Goal: Entertainment & Leisure: Consume media (video, audio)

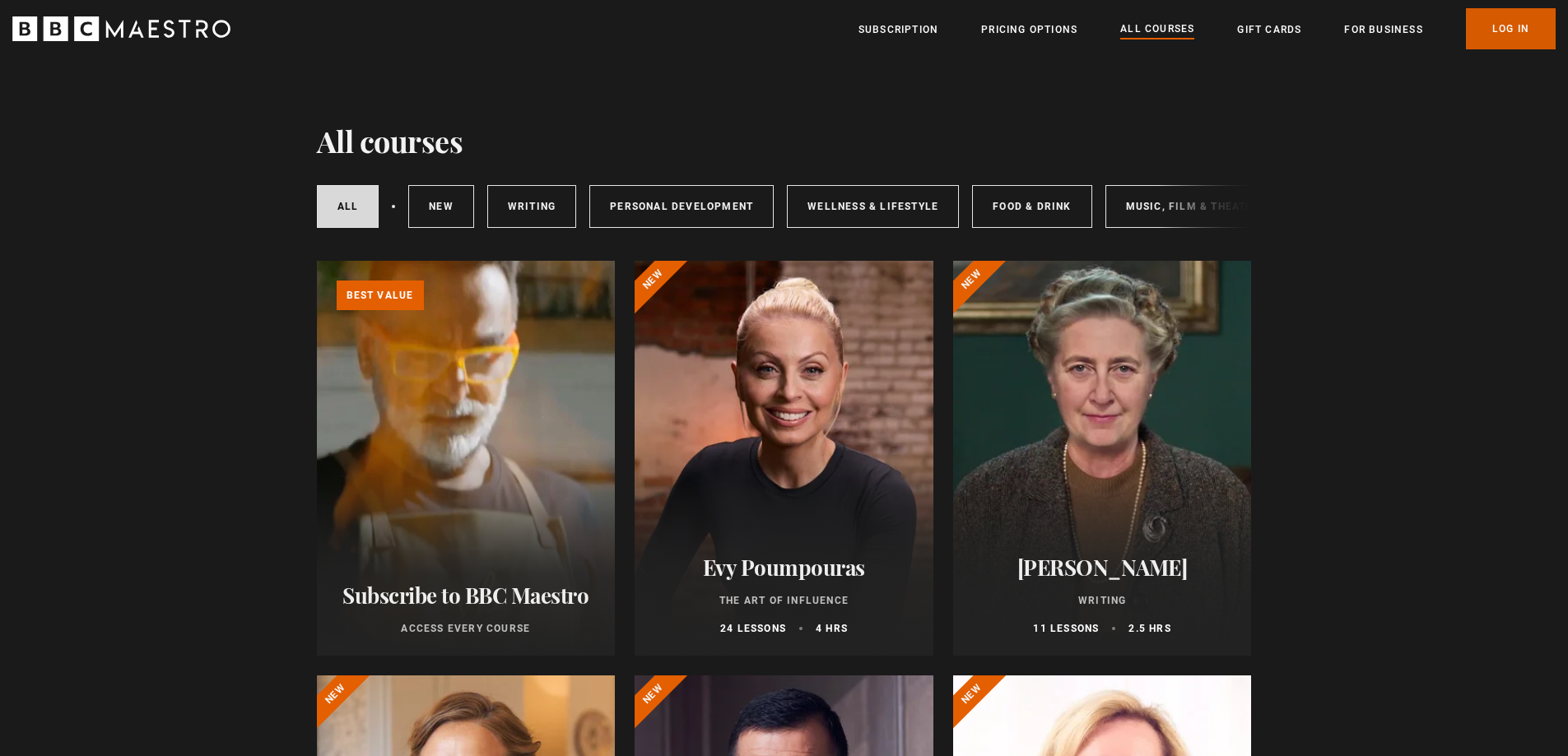
click at [1520, 16] on link "Log In" at bounding box center [1509, 29] width 89 height 41
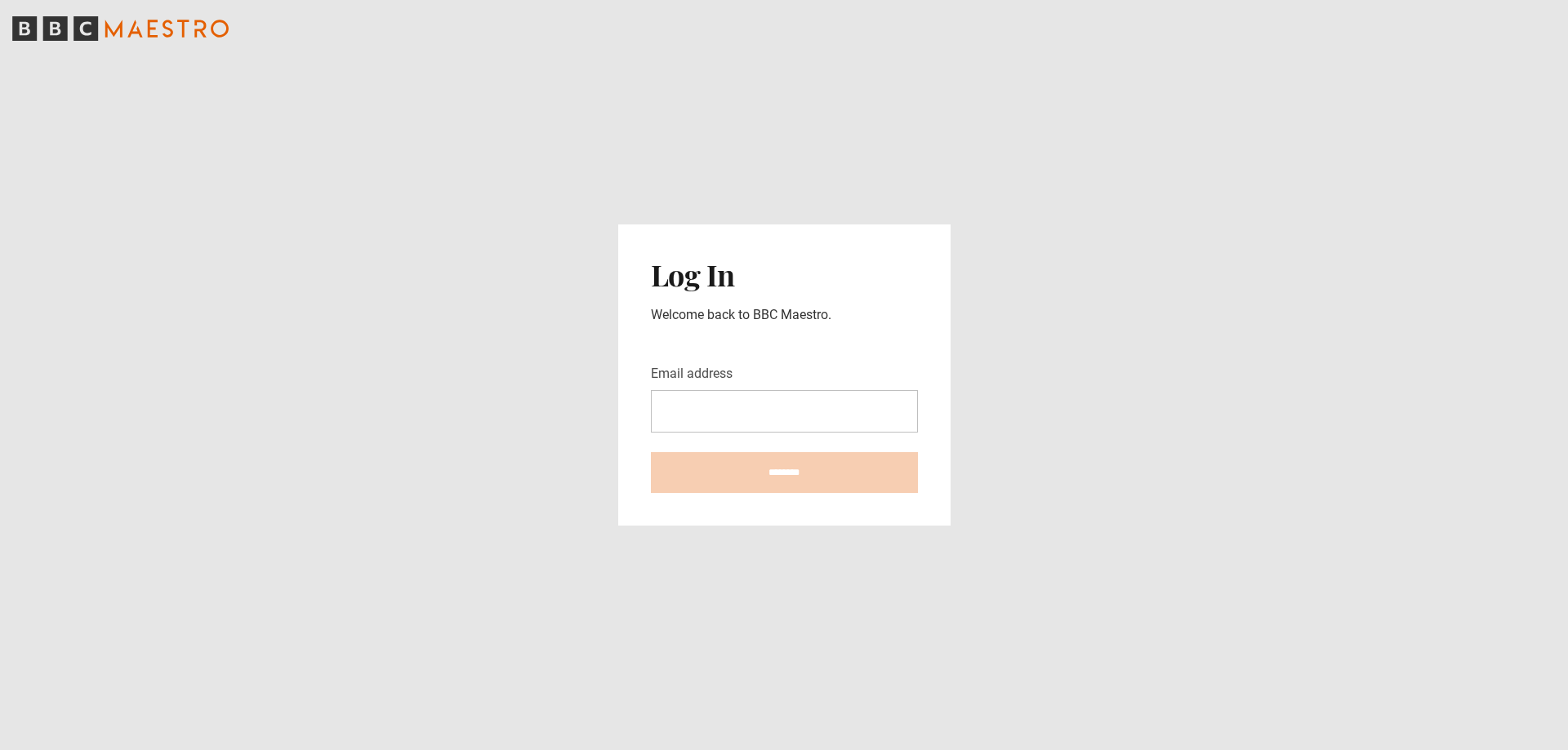
type input "**********"
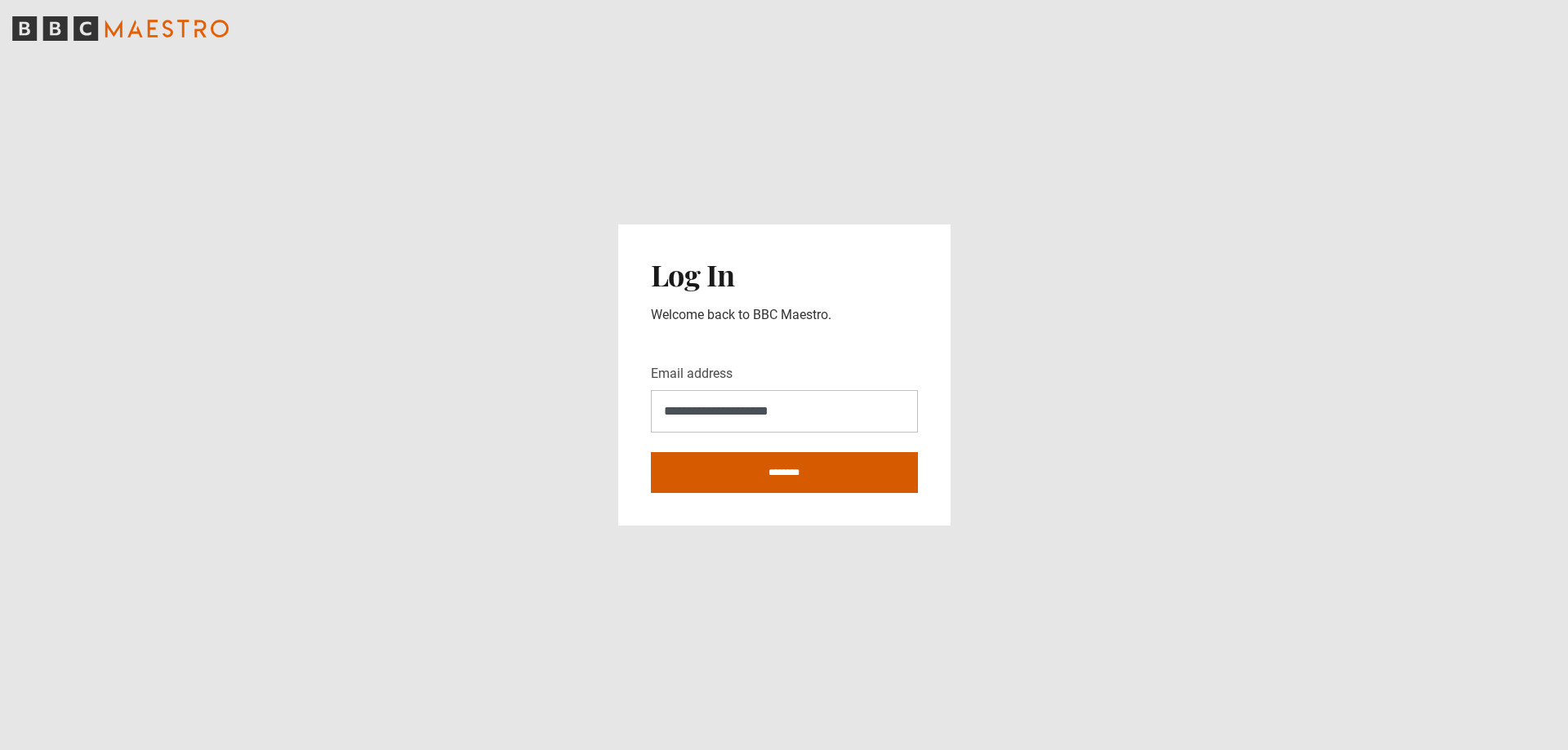
click at [815, 467] on input "********" at bounding box center [784, 472] width 267 height 41
type input "**********"
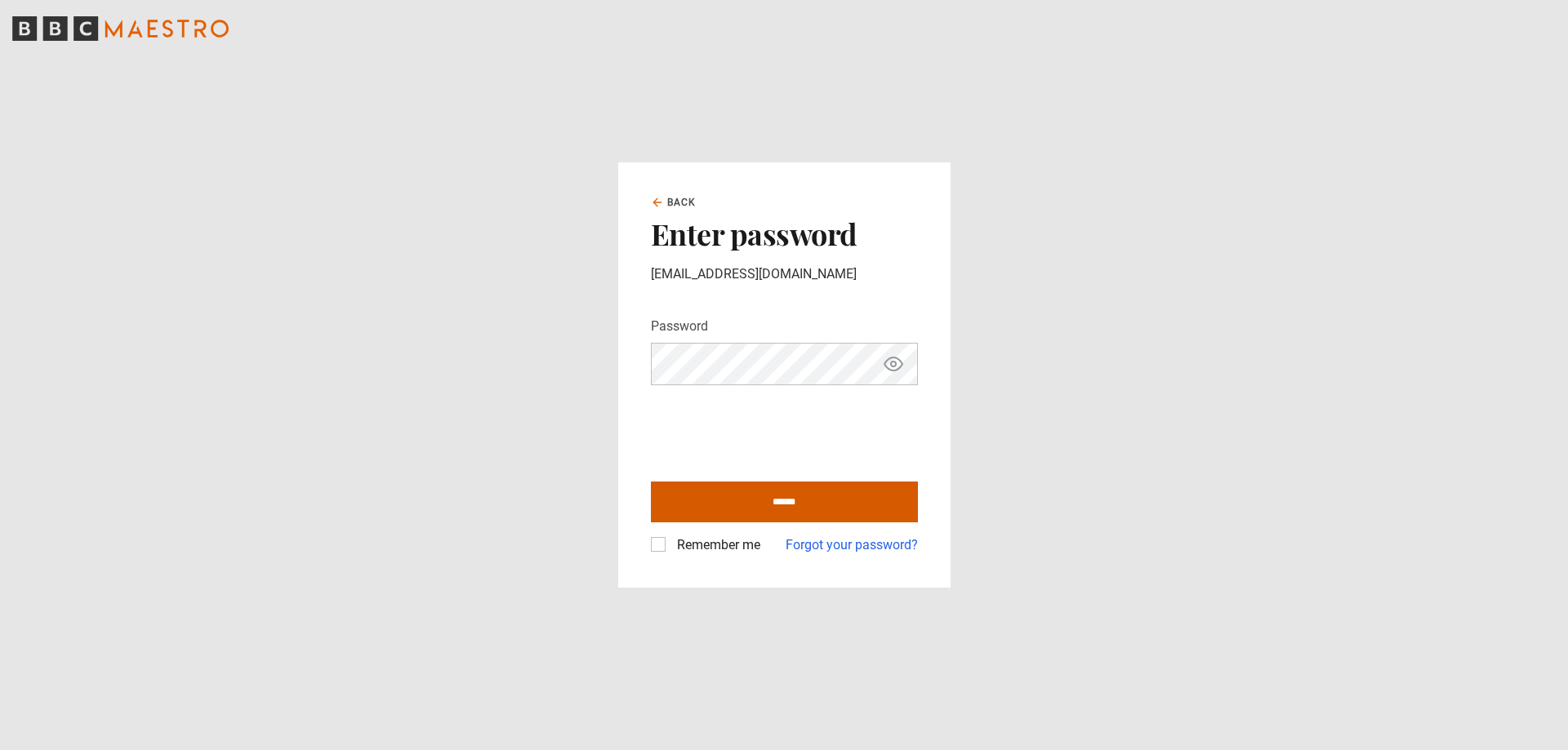
click at [783, 501] on input "******" at bounding box center [784, 502] width 267 height 41
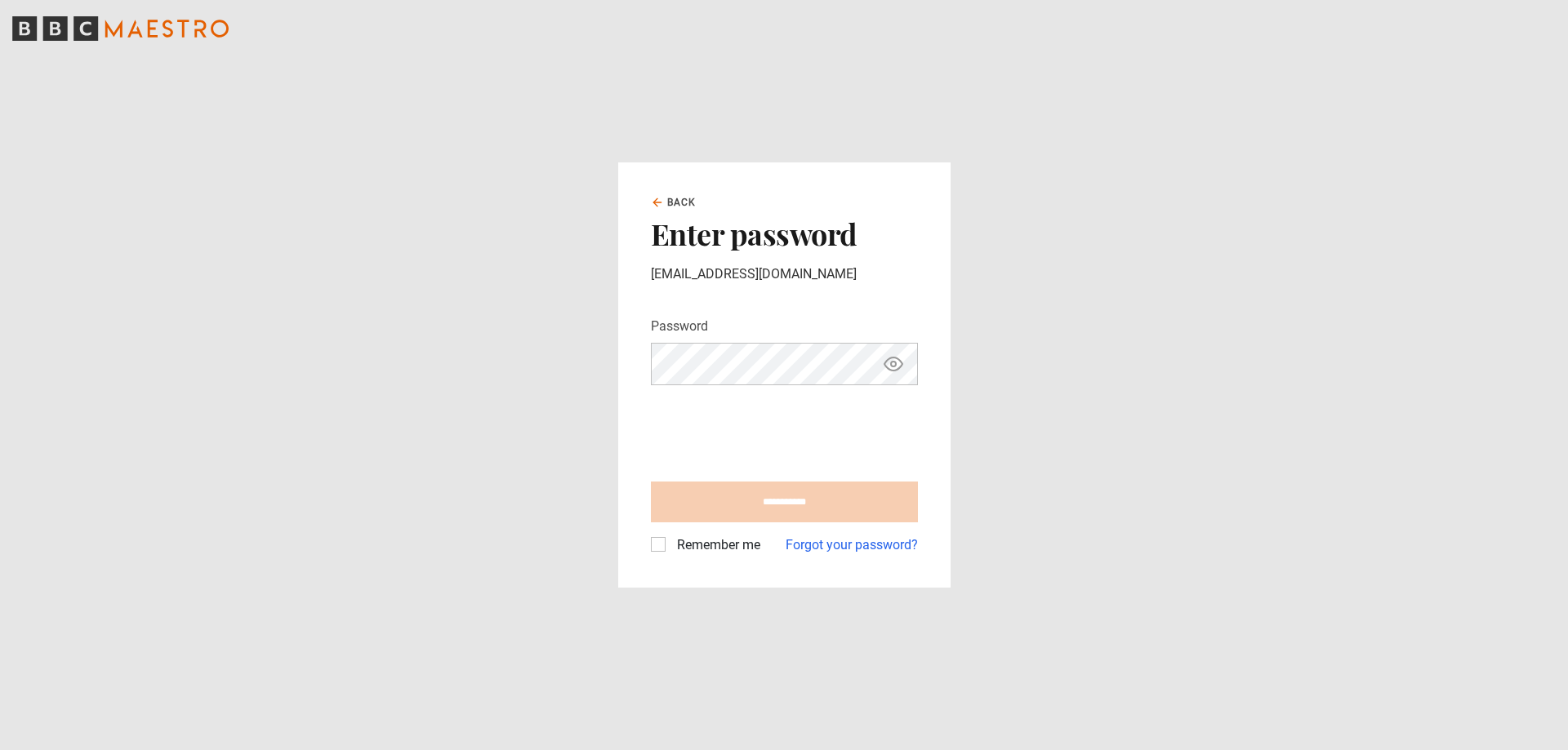
type input "**********"
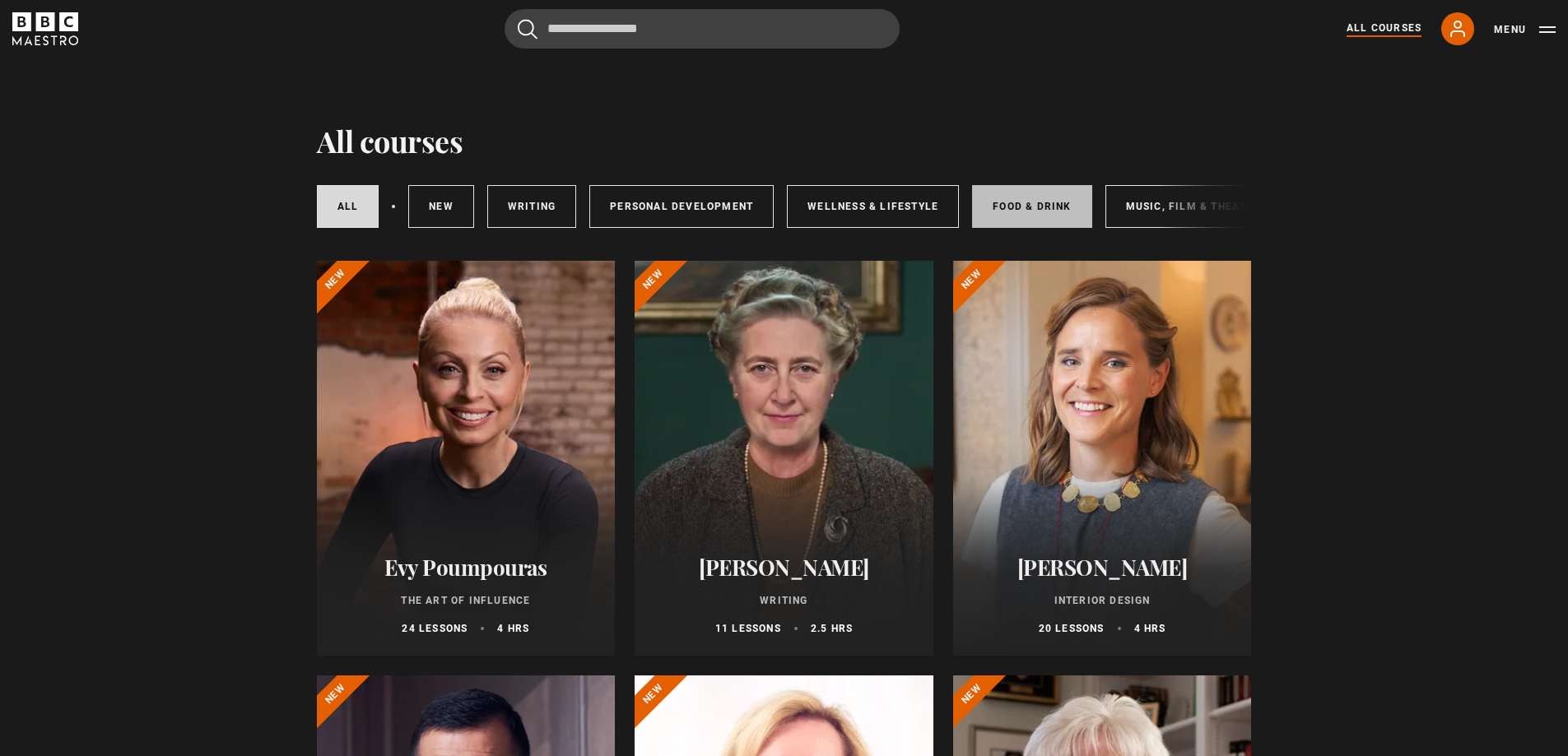
click at [1070, 206] on link "Food & Drink" at bounding box center [1032, 206] width 119 height 43
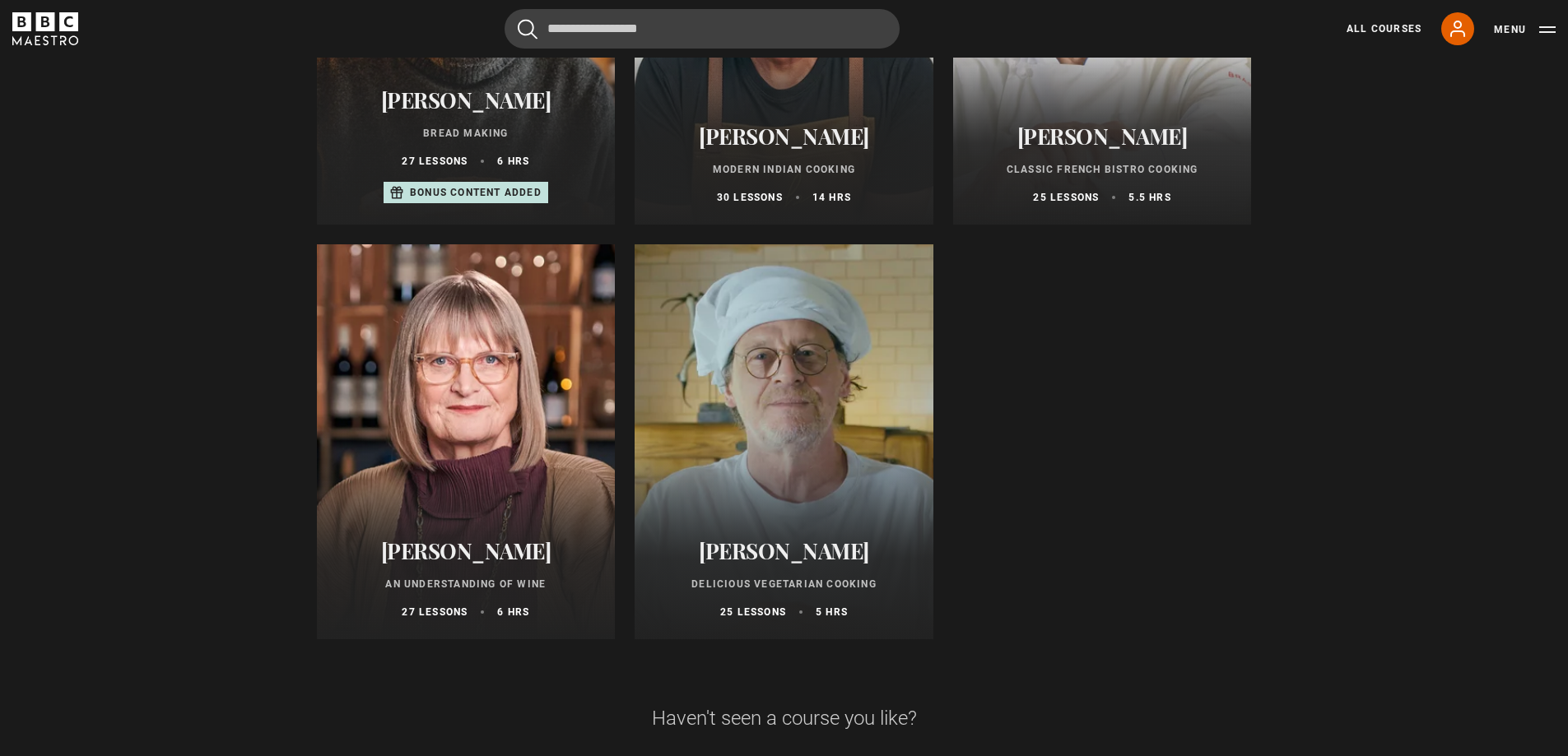
scroll to position [905, 0]
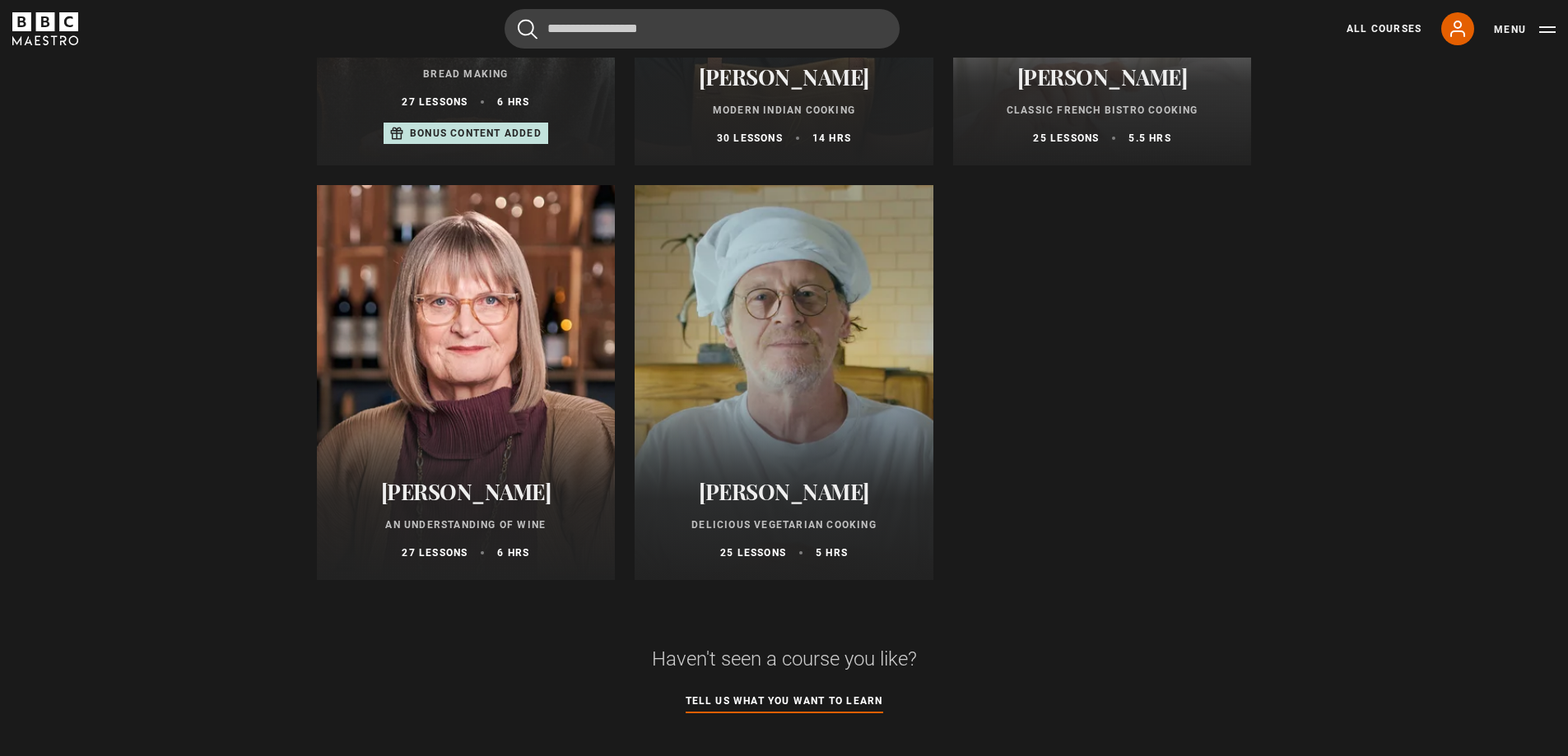
click at [780, 499] on h2 "[PERSON_NAME]" at bounding box center [784, 491] width 259 height 26
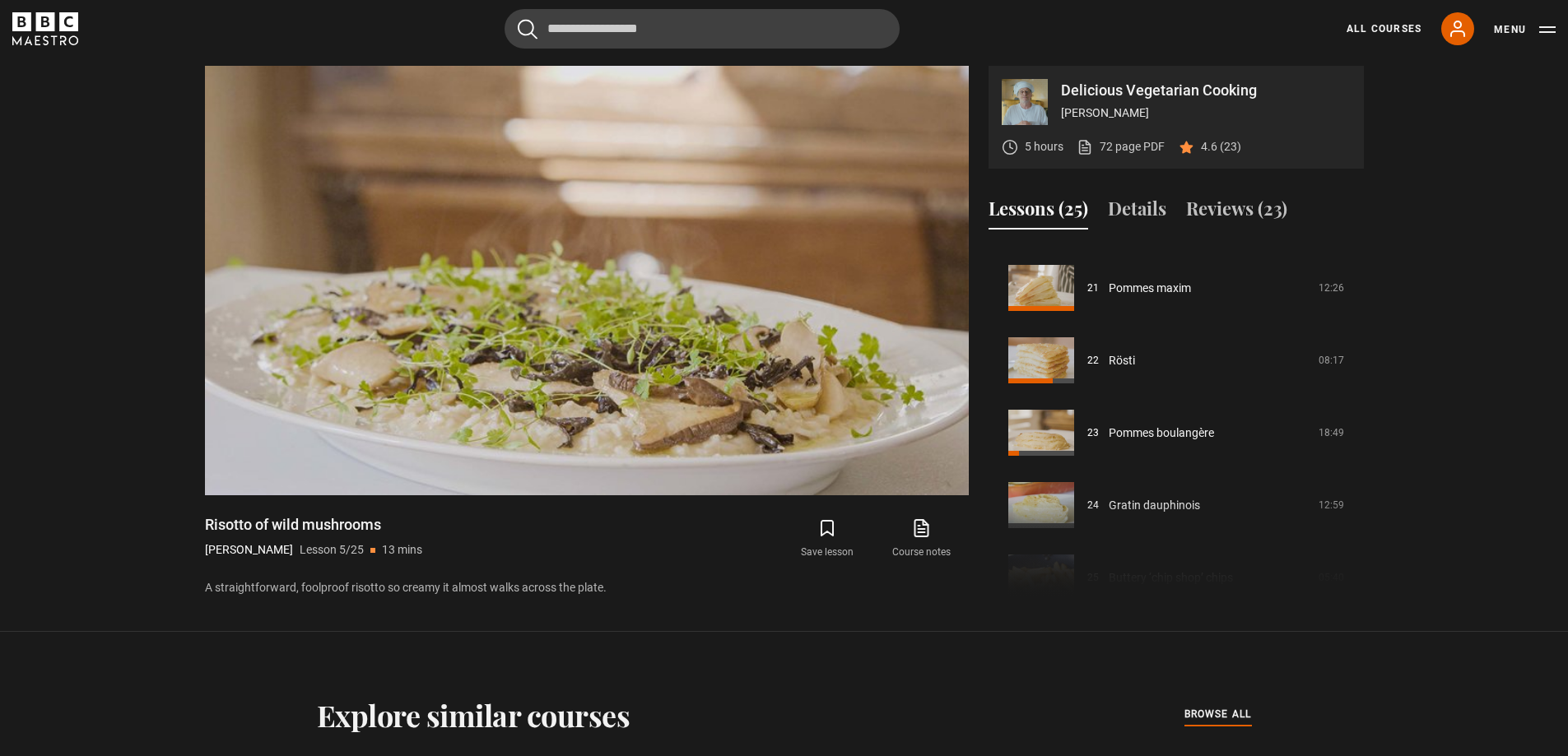
scroll to position [1524, 0]
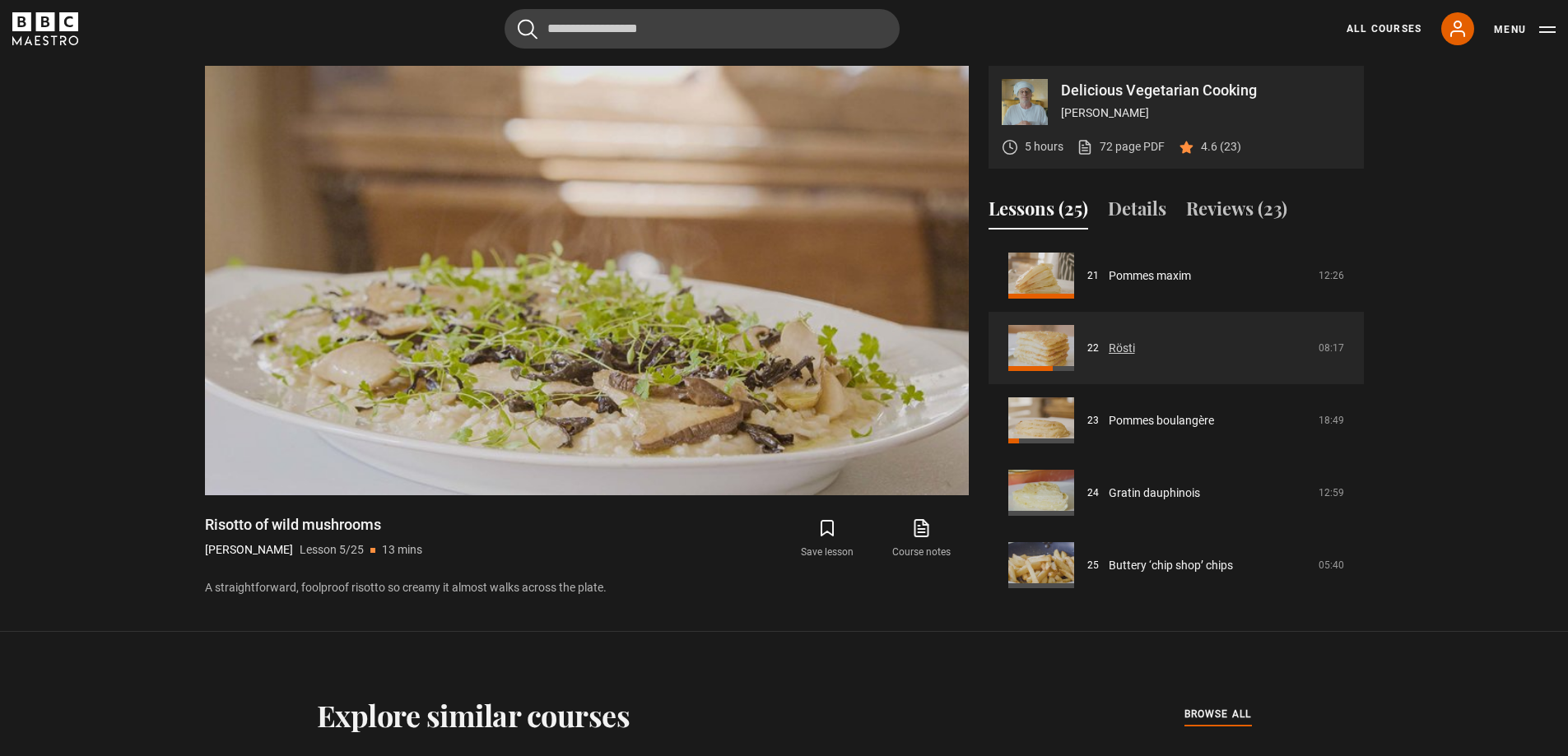
click at [1120, 345] on link "Rösti" at bounding box center [1121, 348] width 26 height 17
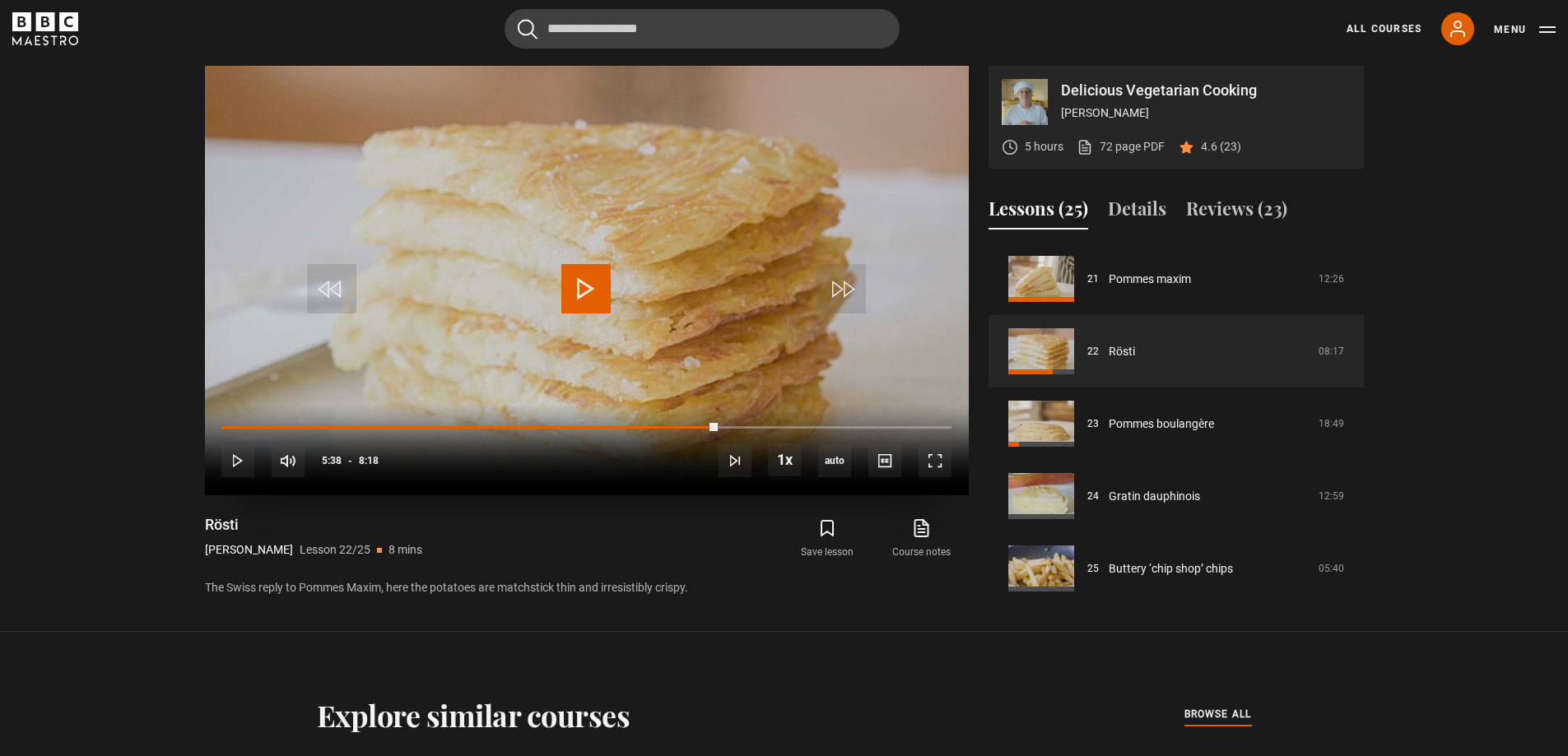
drag, startPoint x: 717, startPoint y: 430, endPoint x: 204, endPoint y: 418, distance: 513.1
click at [205, 418] on div "10s Skip Back 10 seconds Play 10s Skip Forward 10 seconds Loaded : 1.00% 5:14 0…" at bounding box center [587, 449] width 764 height 91
click at [585, 286] on span "Video Player" at bounding box center [585, 288] width 49 height 49
click at [582, 292] on span "Video Player" at bounding box center [585, 288] width 49 height 49
click at [839, 286] on span "Video Player" at bounding box center [841, 288] width 49 height 49
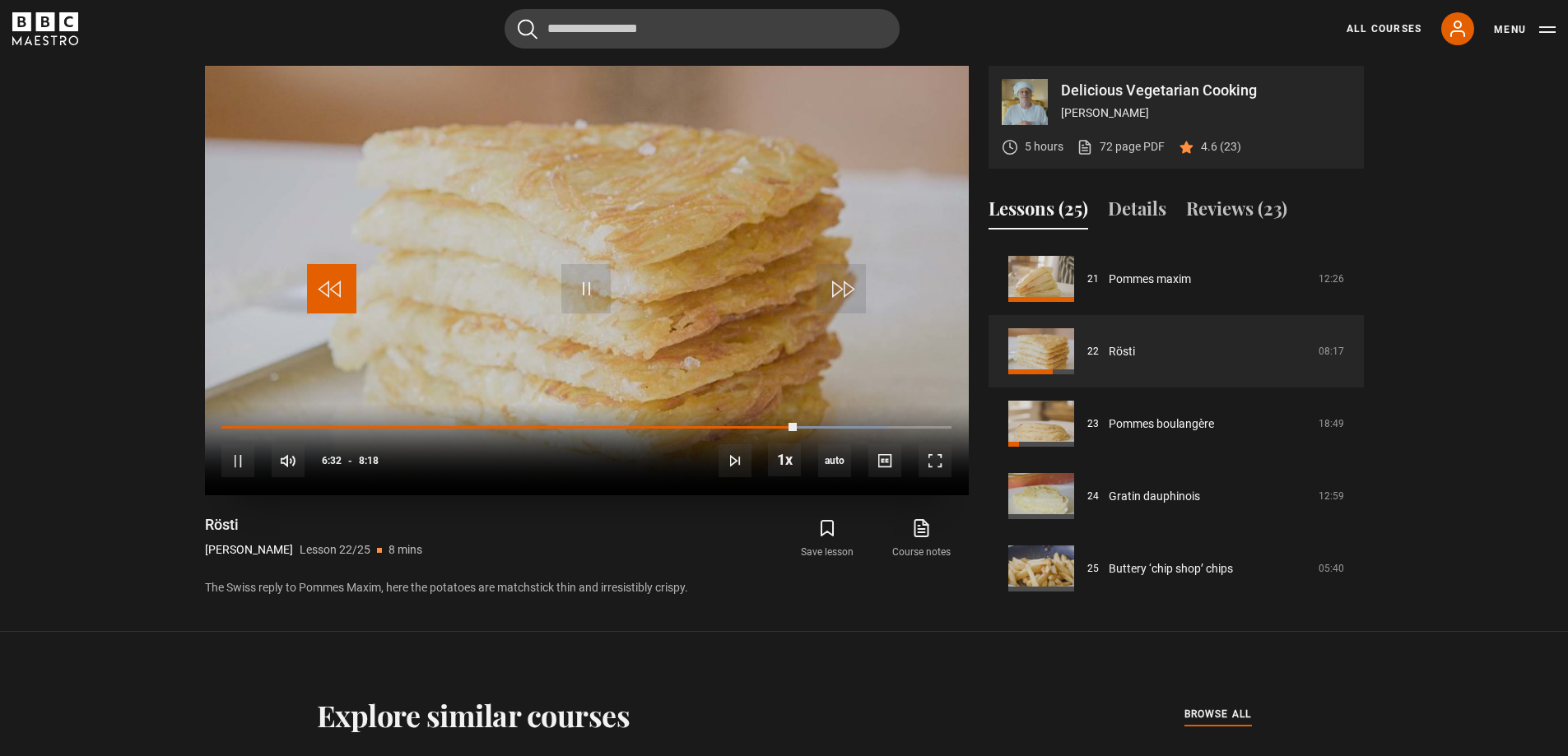
click at [330, 291] on span "Video Player" at bounding box center [331, 288] width 49 height 49
click at [841, 285] on span "Video Player" at bounding box center [841, 288] width 49 height 49
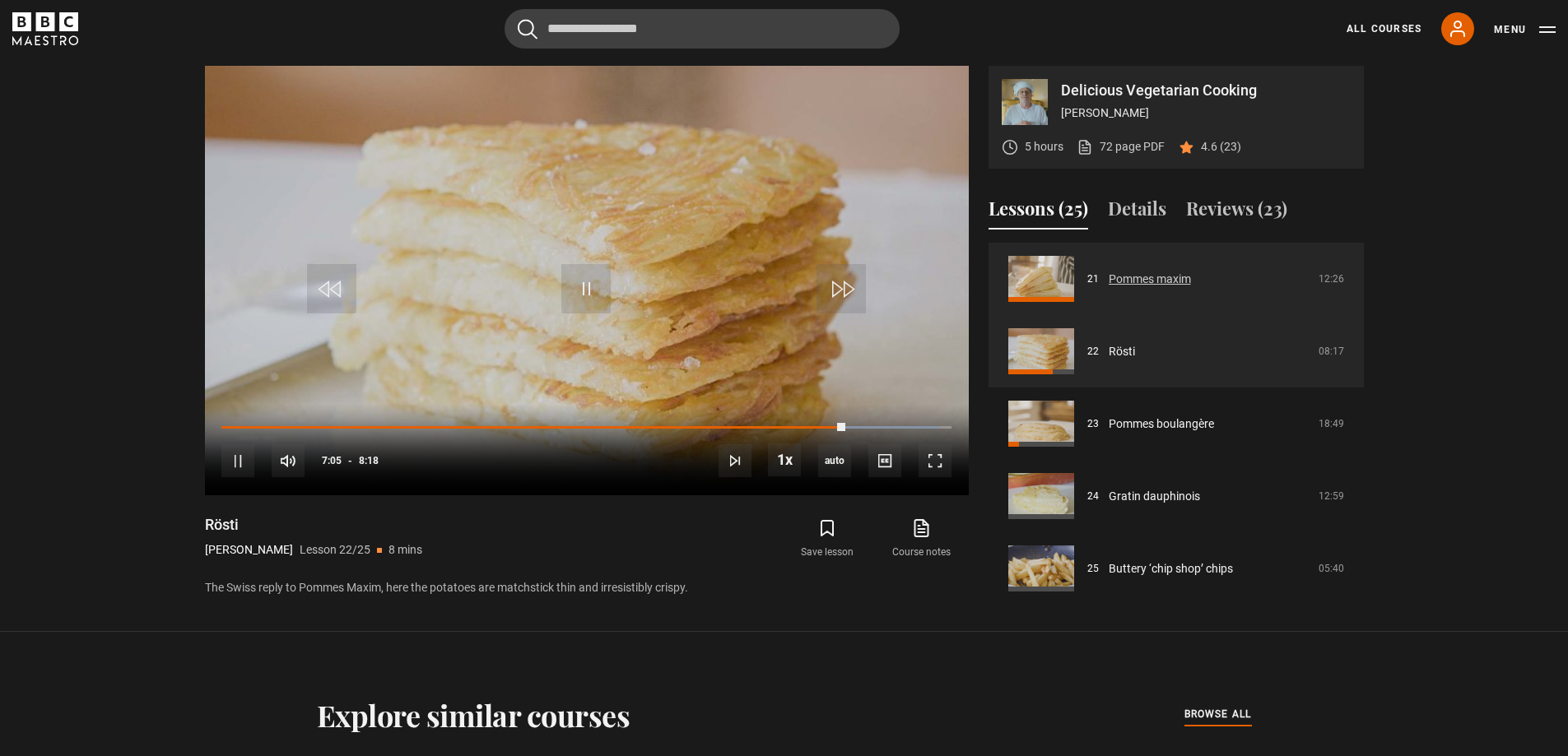
click at [1118, 280] on link "Pommes maxim" at bounding box center [1150, 279] width 83 height 17
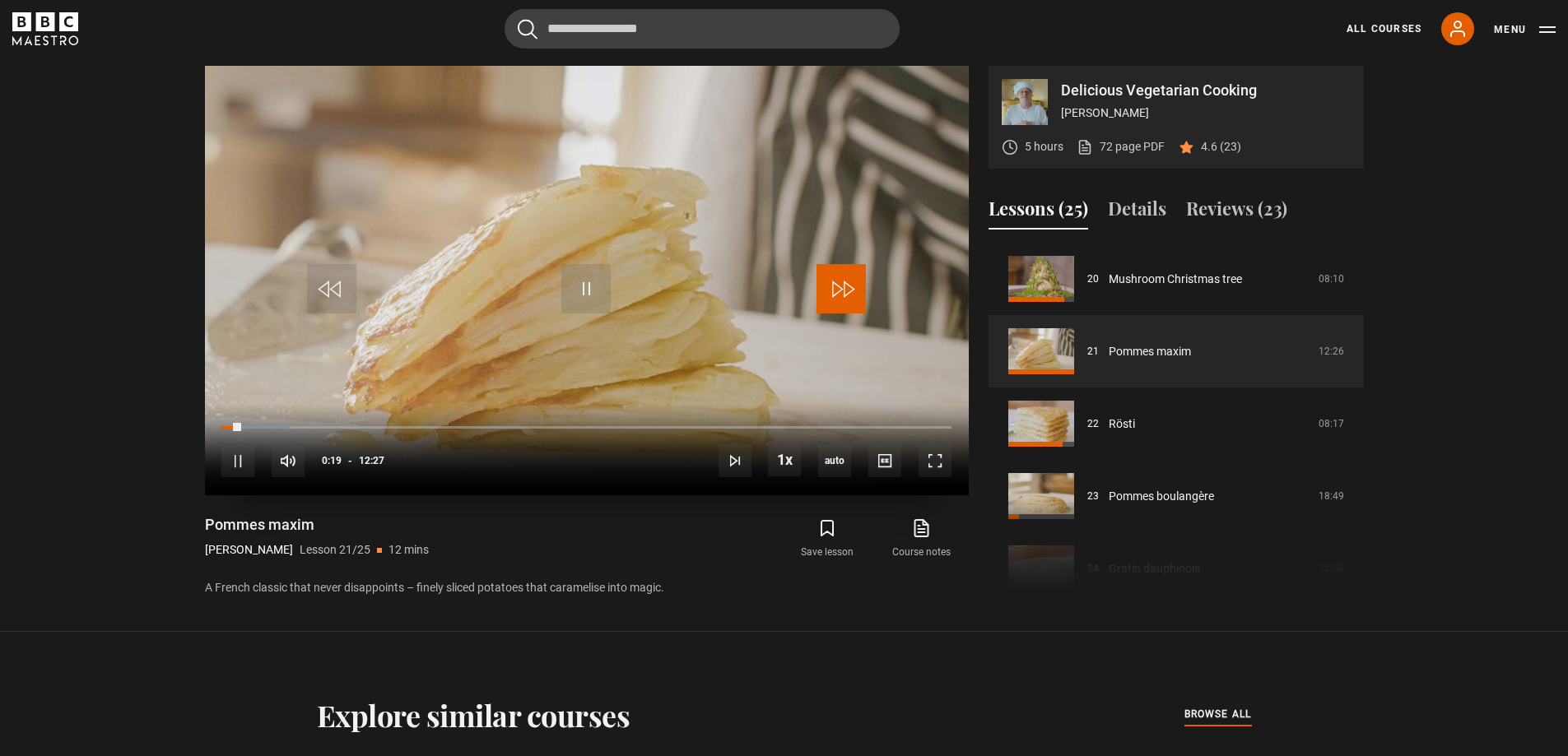
click at [842, 286] on span "Video Player" at bounding box center [841, 288] width 49 height 49
click at [848, 286] on span "Video Player" at bounding box center [841, 288] width 49 height 49
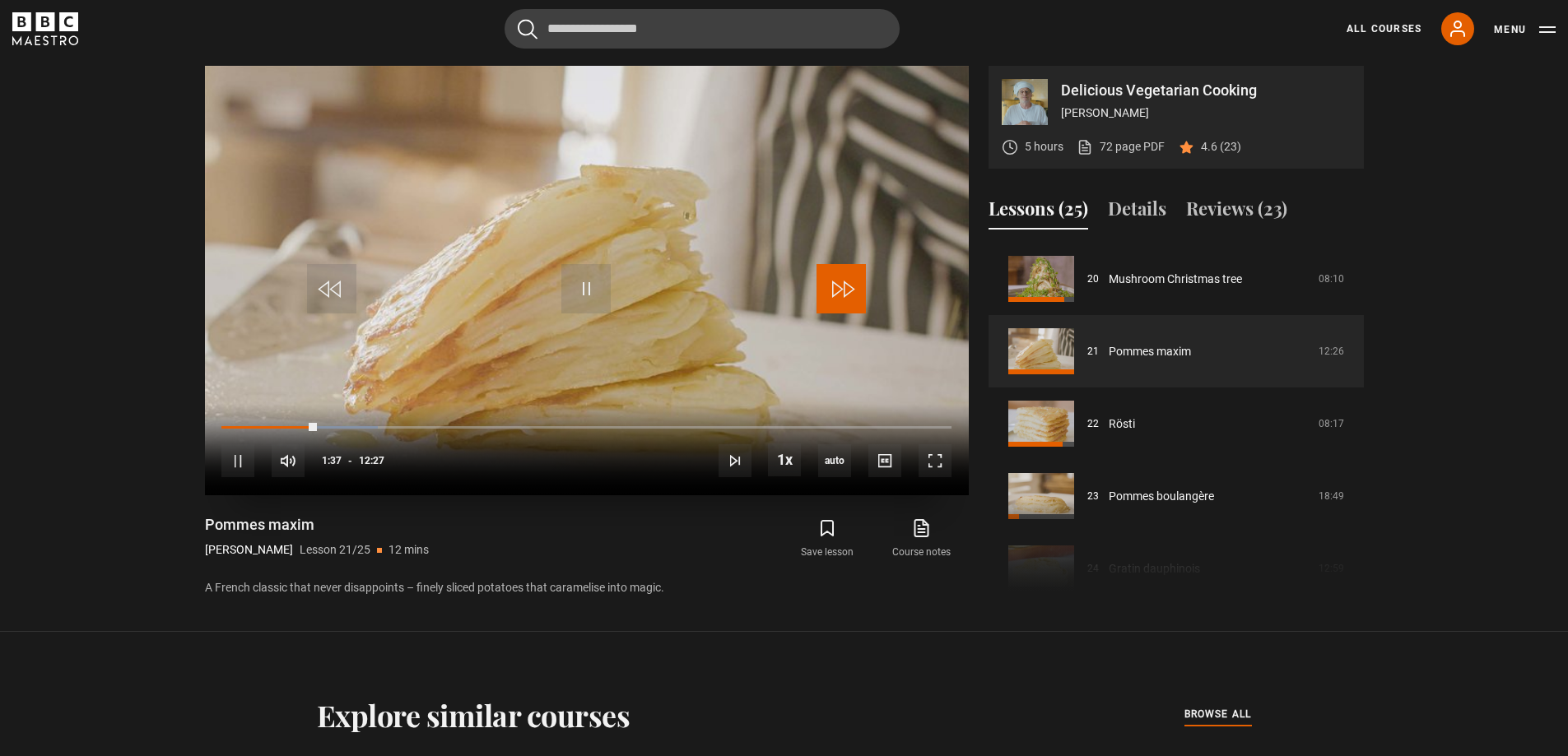
click at [848, 286] on span "Video Player" at bounding box center [841, 288] width 49 height 49
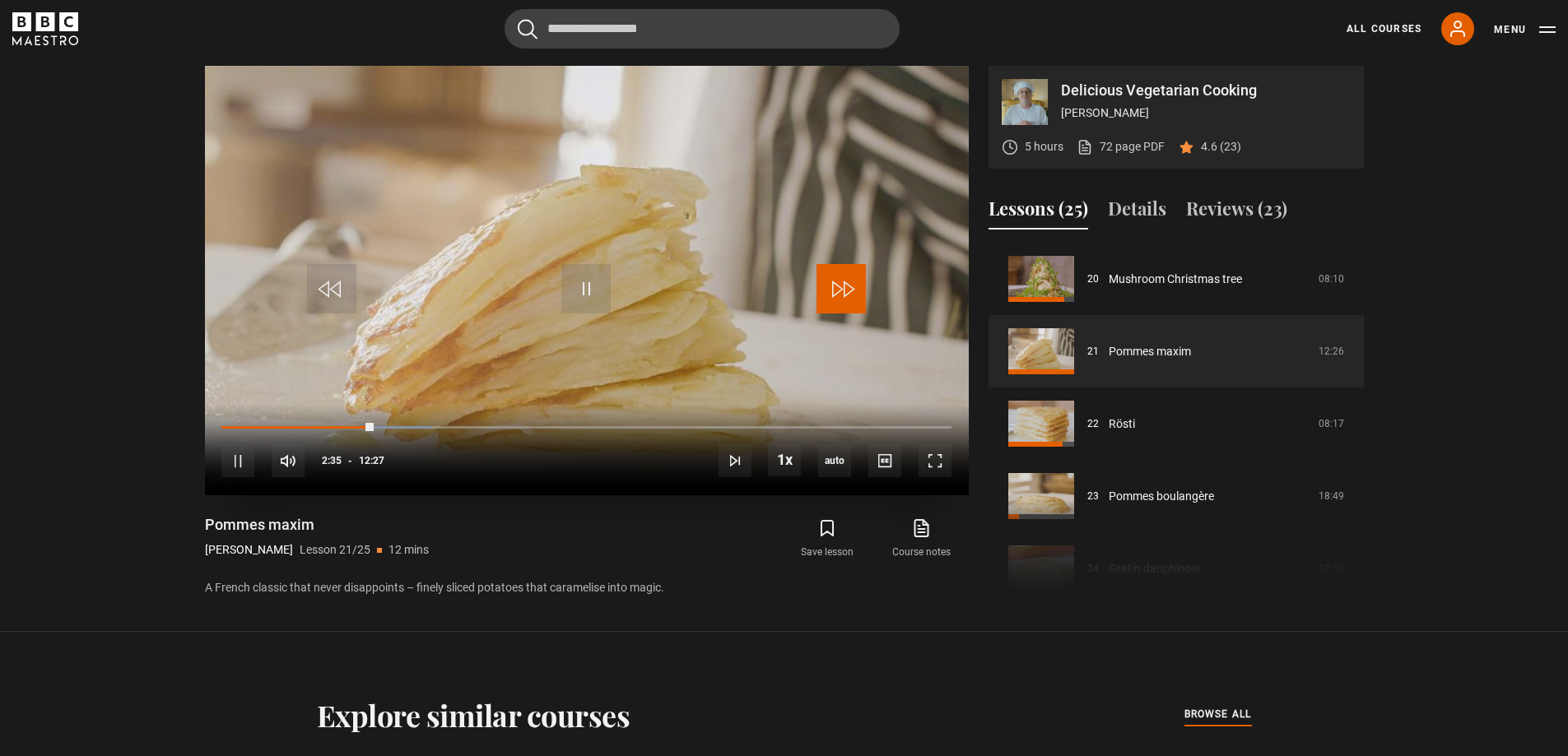
click at [848, 286] on span "Video Player" at bounding box center [841, 288] width 49 height 49
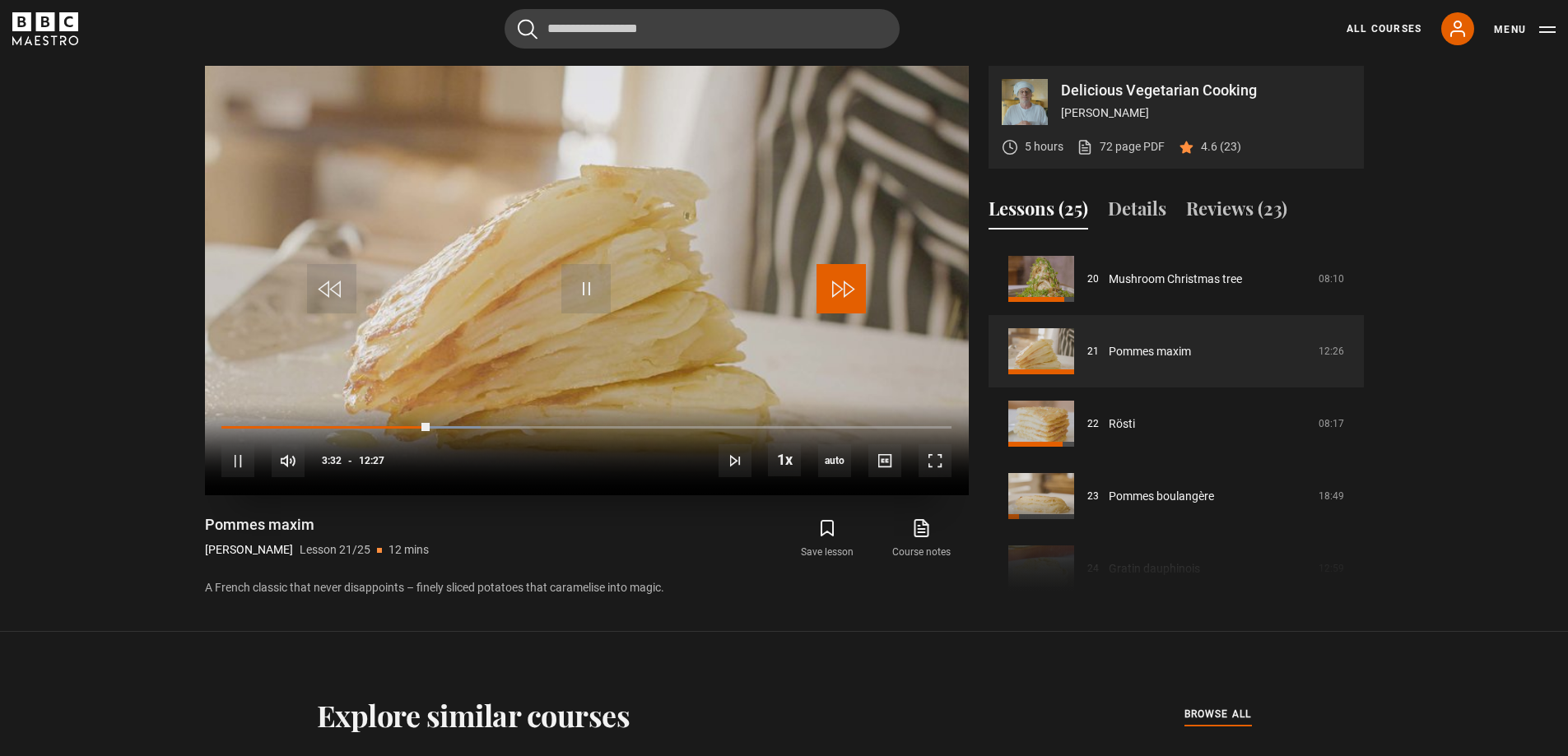
click at [848, 286] on span "Video Player" at bounding box center [841, 288] width 49 height 49
click at [846, 286] on span "Video Player" at bounding box center [841, 288] width 49 height 49
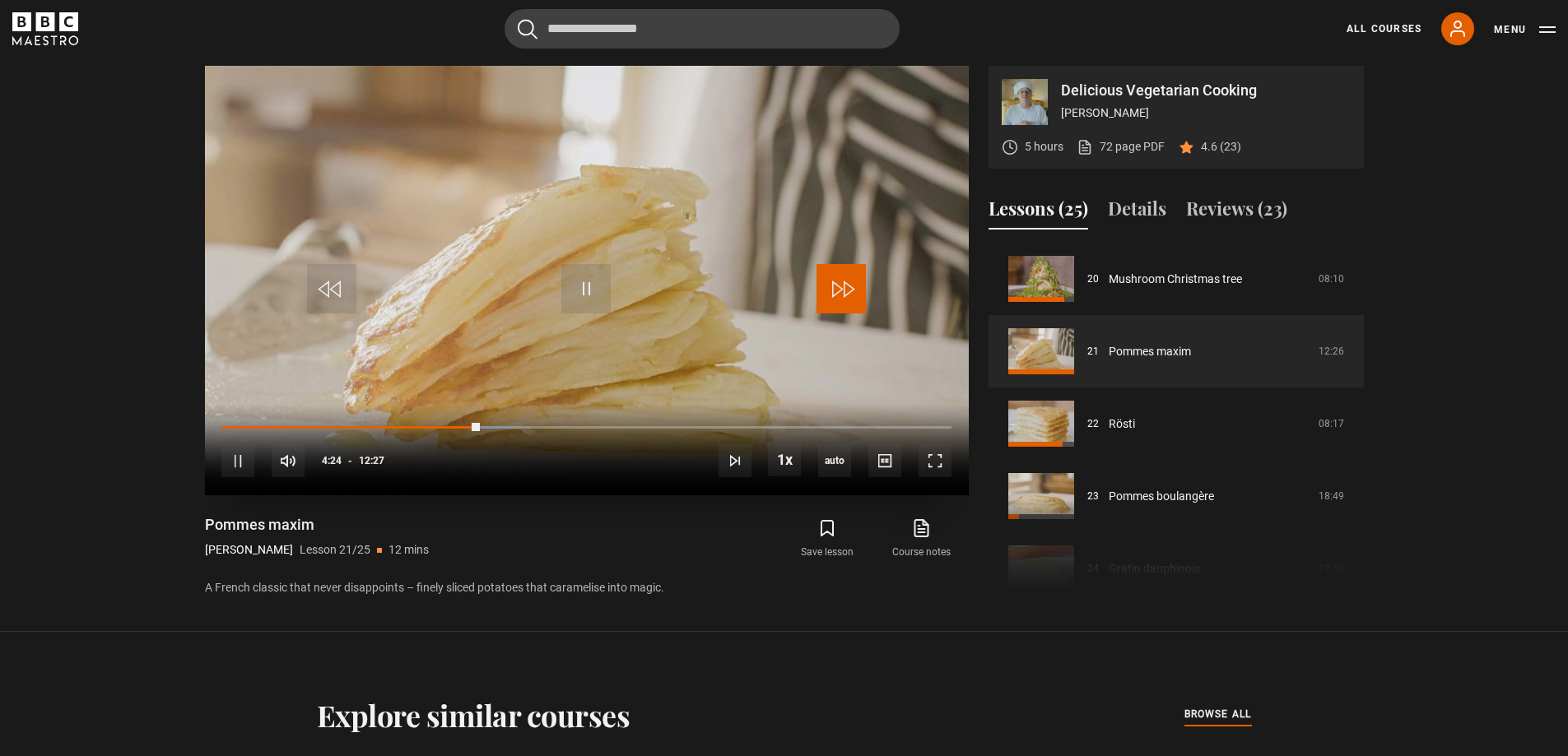
click at [846, 286] on span "Video Player" at bounding box center [841, 288] width 49 height 49
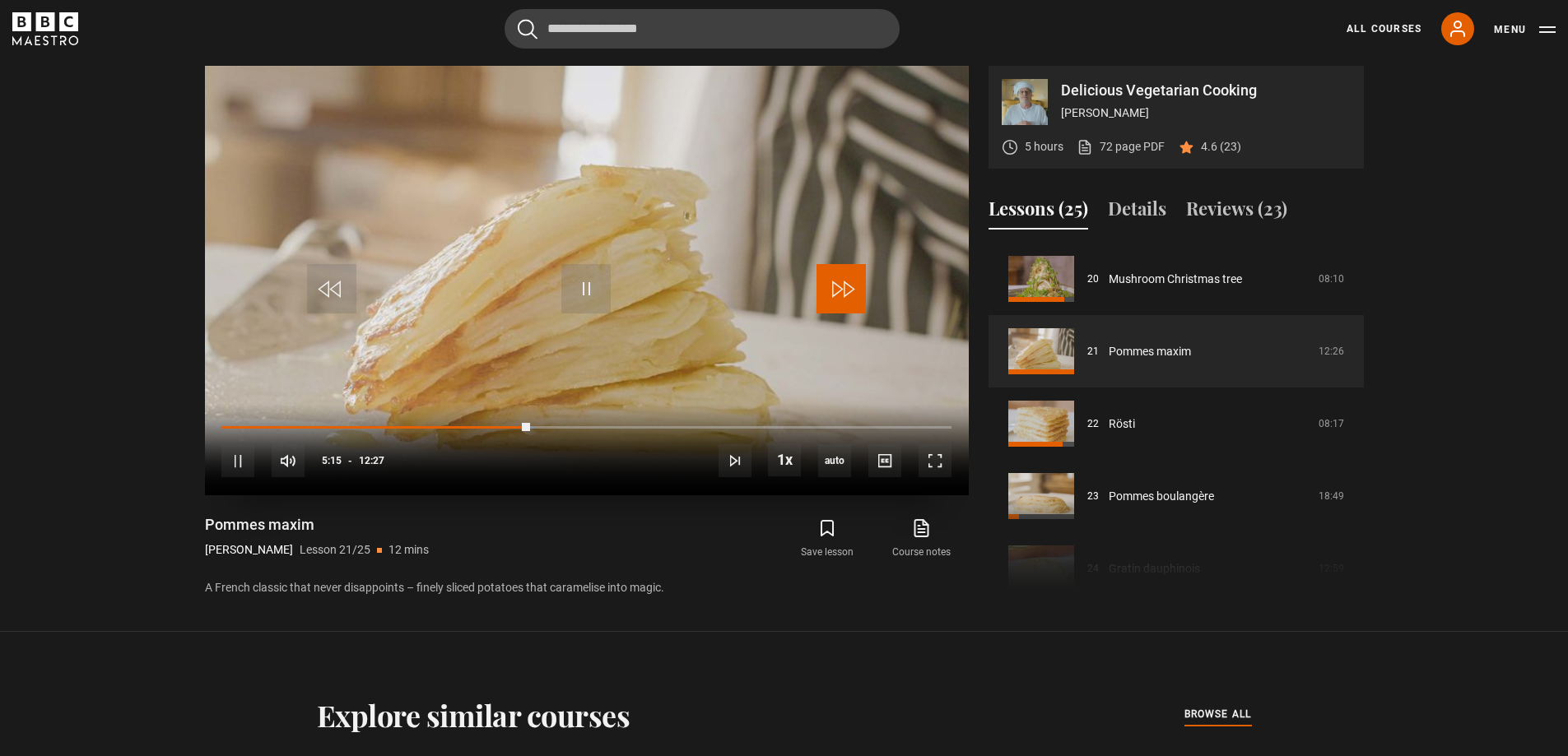
click at [846, 286] on span "Video Player" at bounding box center [841, 288] width 49 height 49
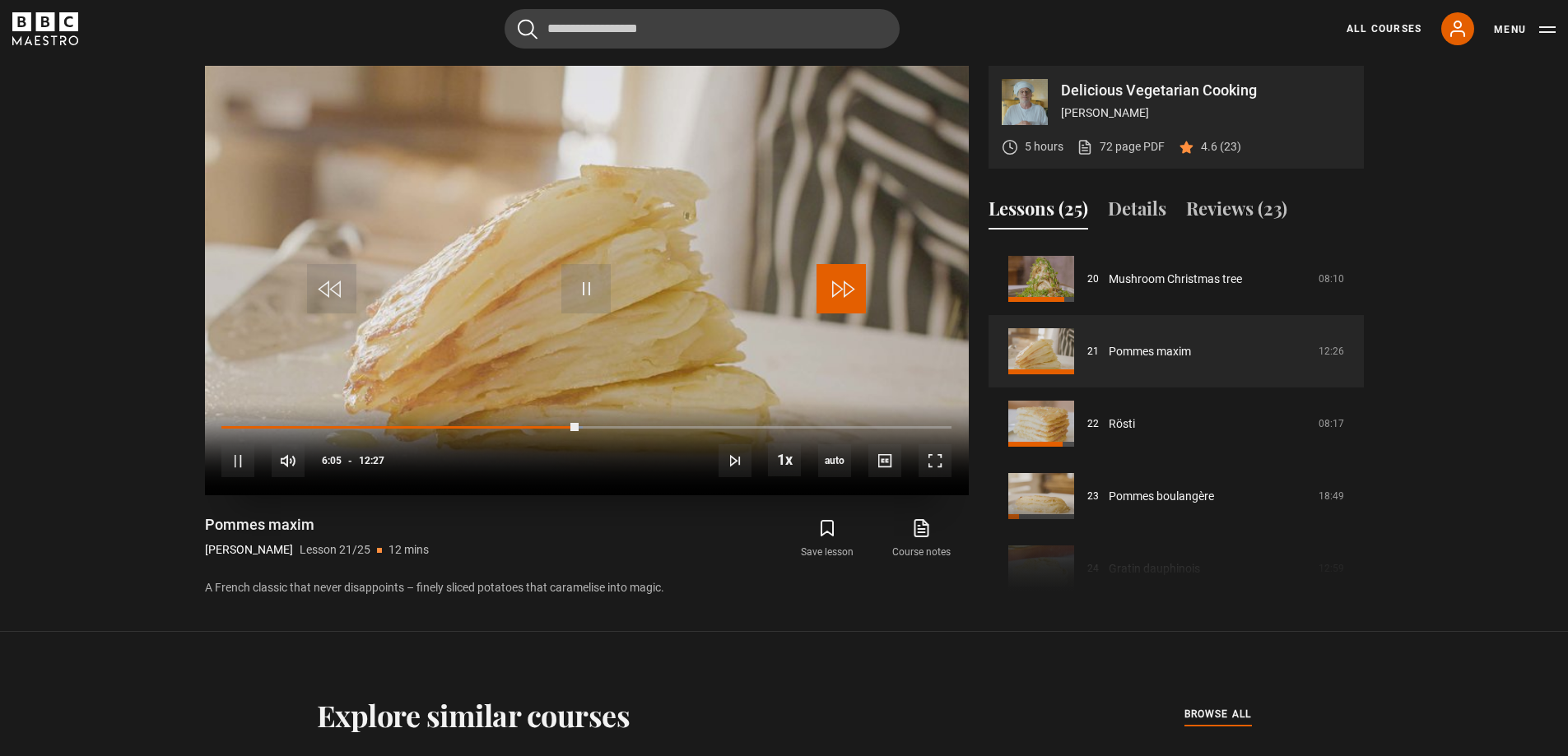
click at [846, 286] on span "Video Player" at bounding box center [841, 288] width 49 height 49
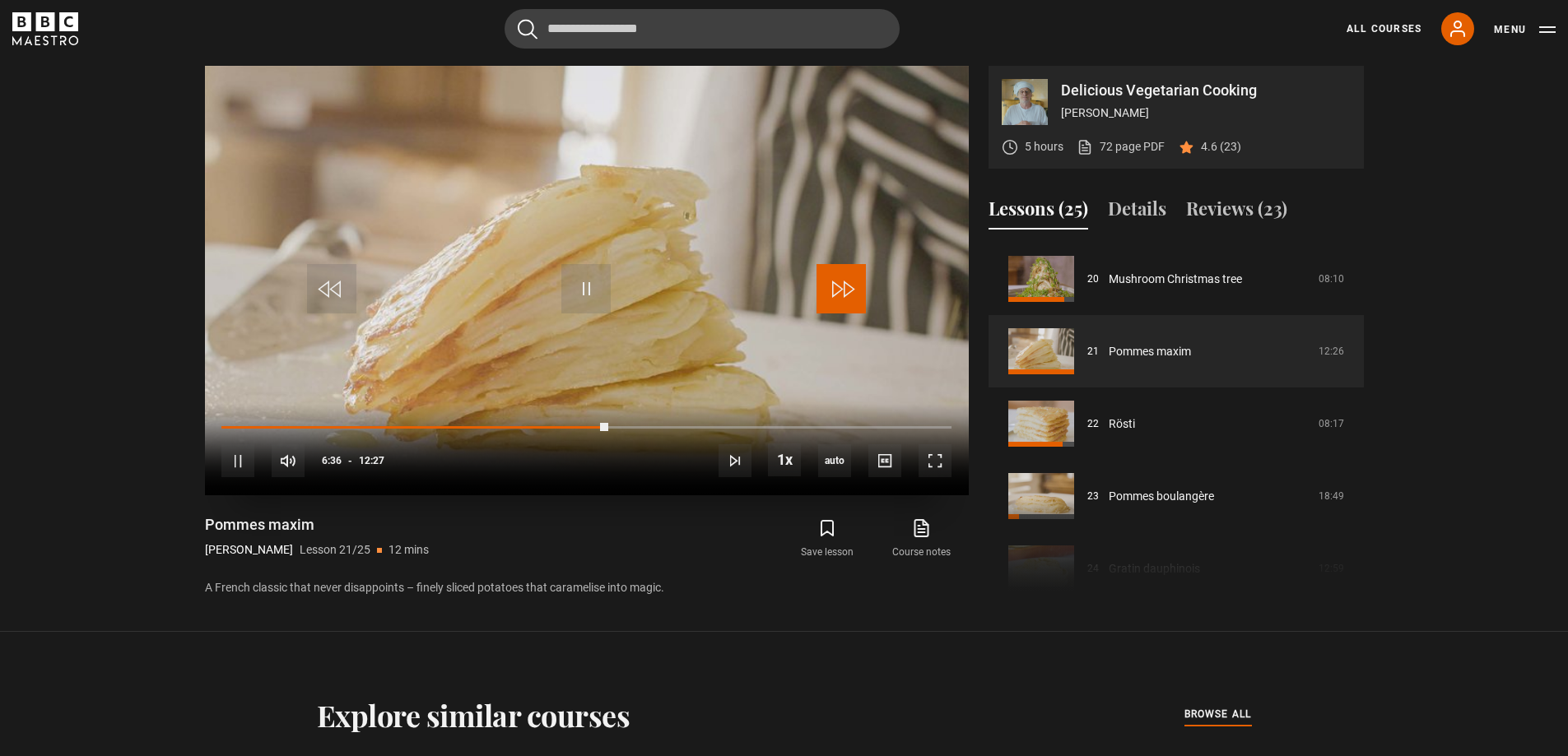
click at [846, 286] on span "Video Player" at bounding box center [841, 288] width 49 height 49
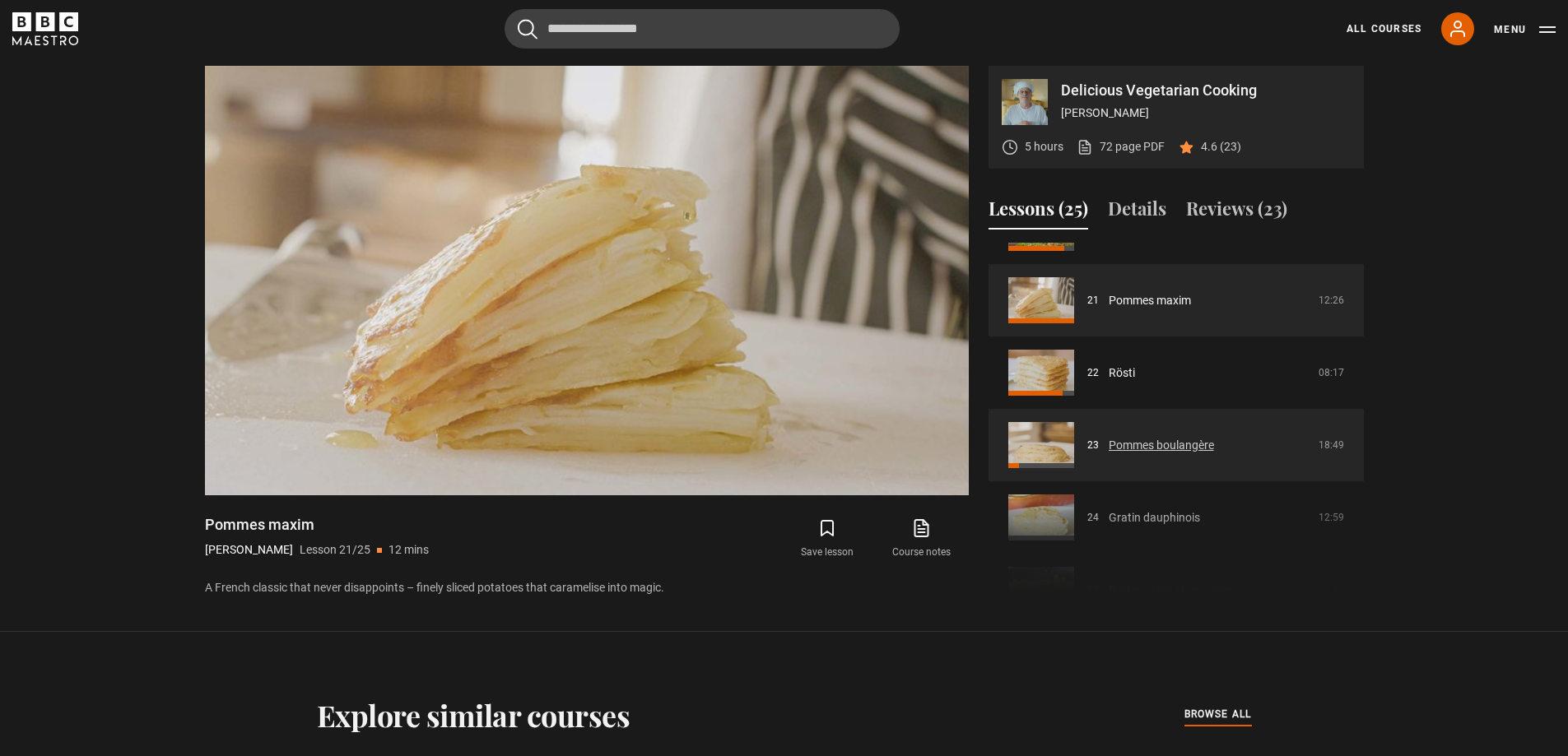
scroll to position [1527, 0]
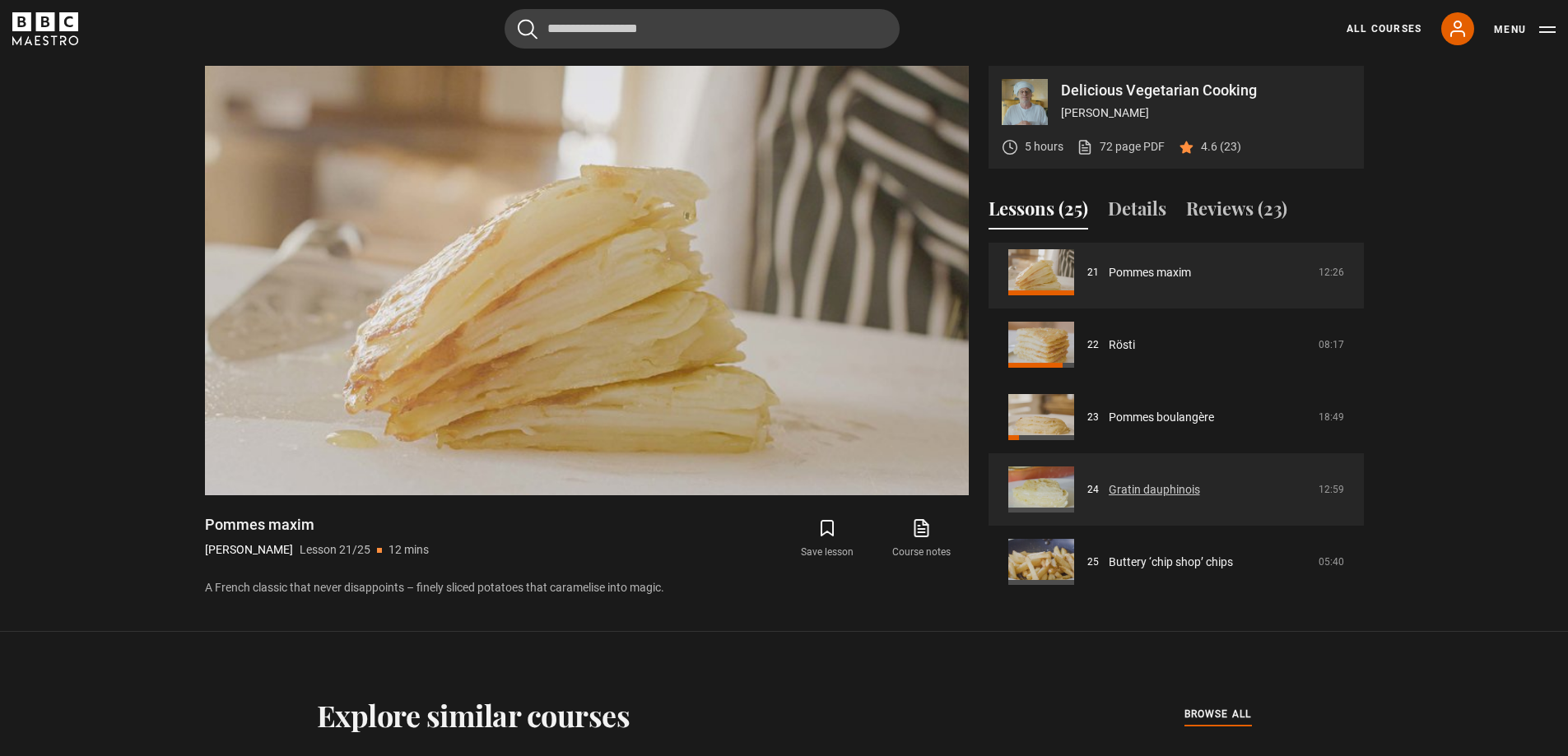
click at [1128, 487] on link "Gratin dauphinois" at bounding box center [1153, 490] width 91 height 17
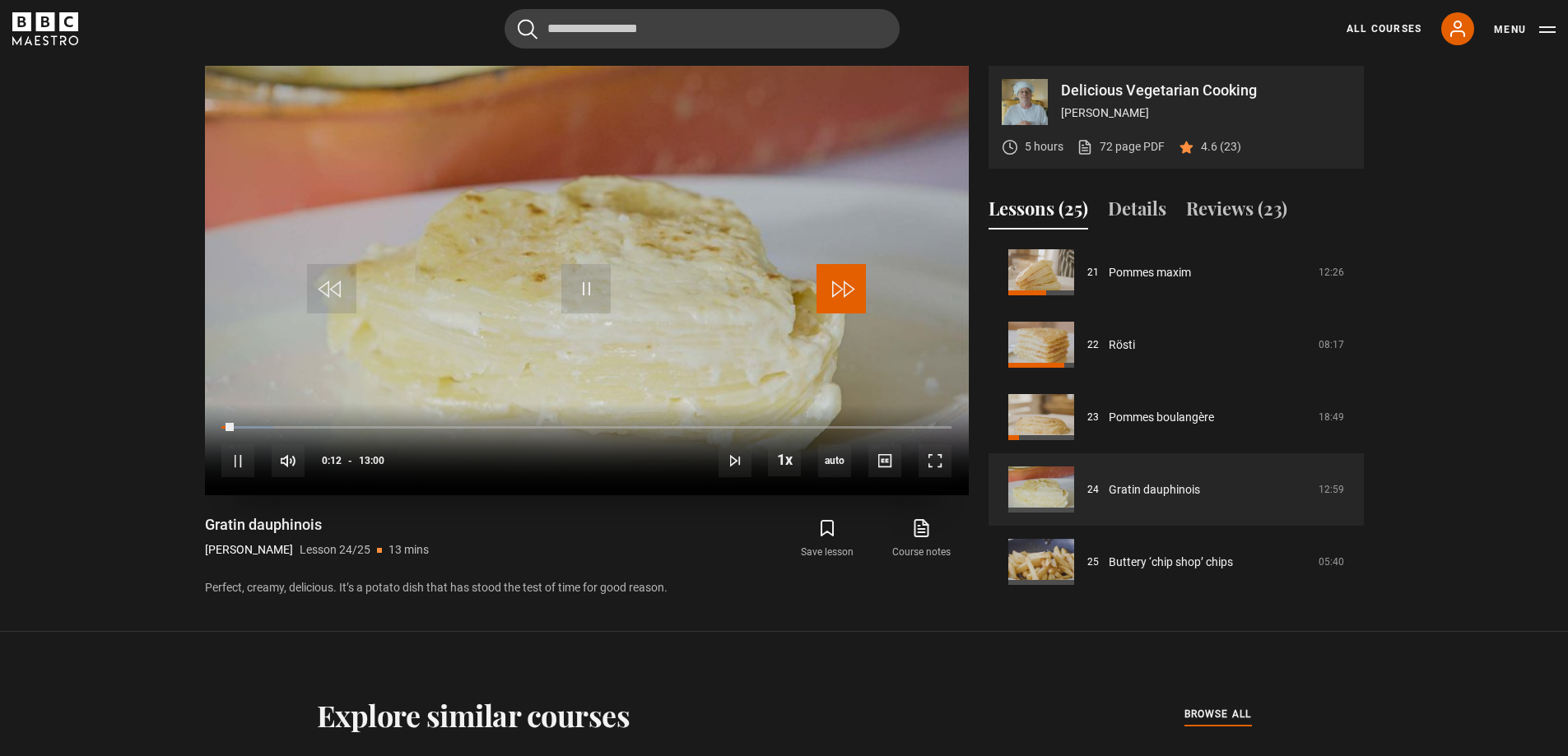
click at [846, 286] on span "Video Player" at bounding box center [841, 288] width 49 height 49
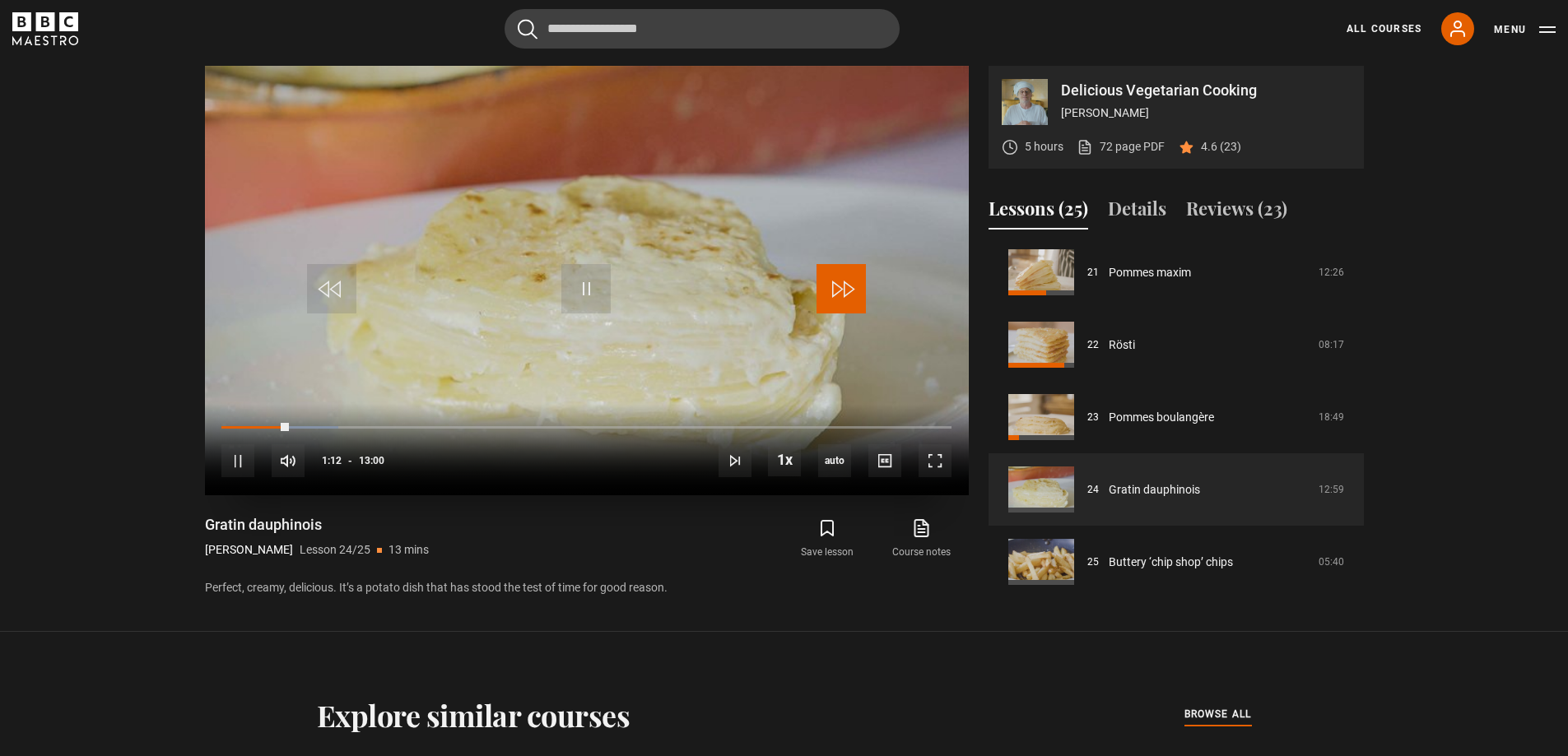
click at [846, 286] on span "Video Player" at bounding box center [841, 288] width 49 height 49
click at [843, 286] on span "Video Player" at bounding box center [841, 288] width 49 height 49
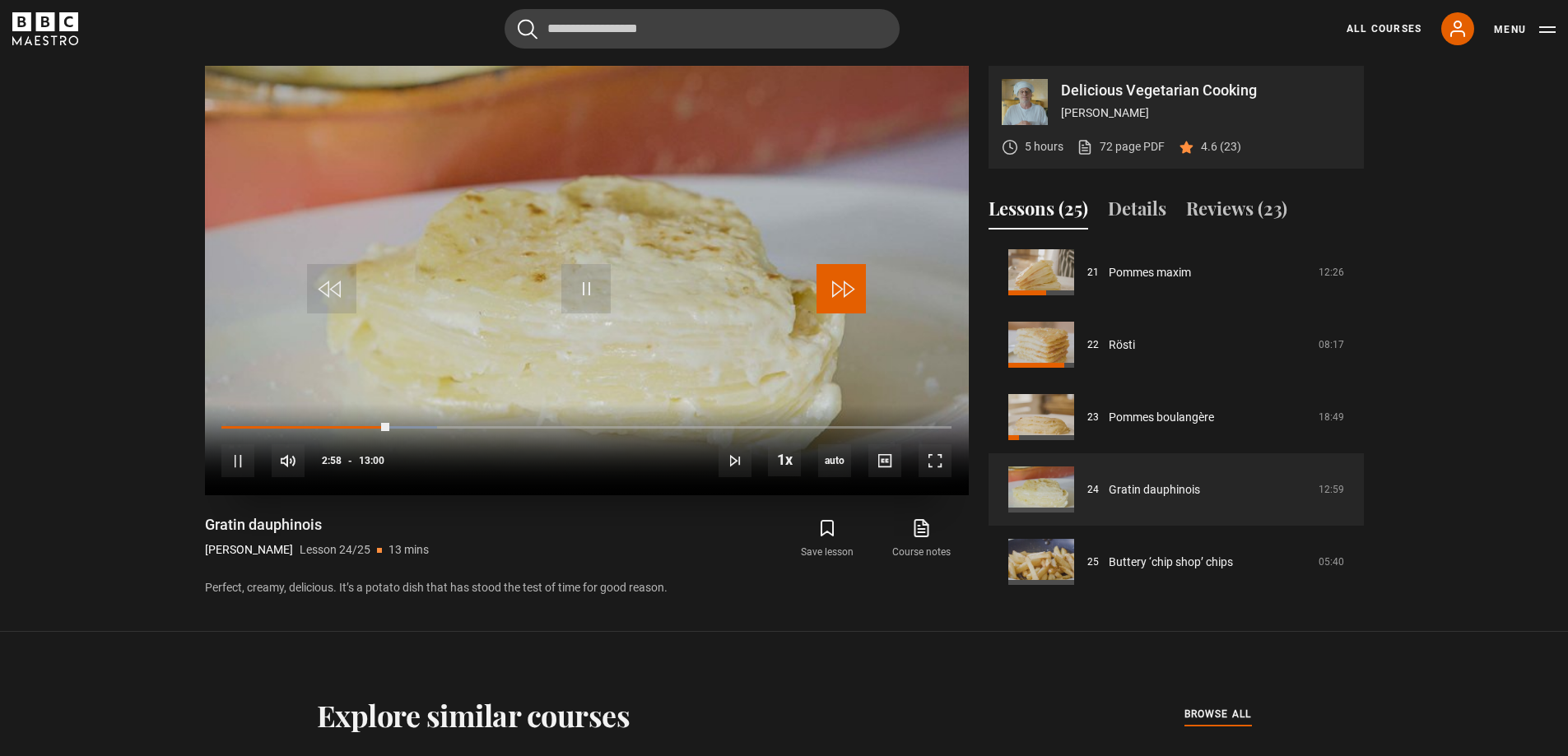
click at [843, 286] on span "Video Player" at bounding box center [841, 288] width 49 height 49
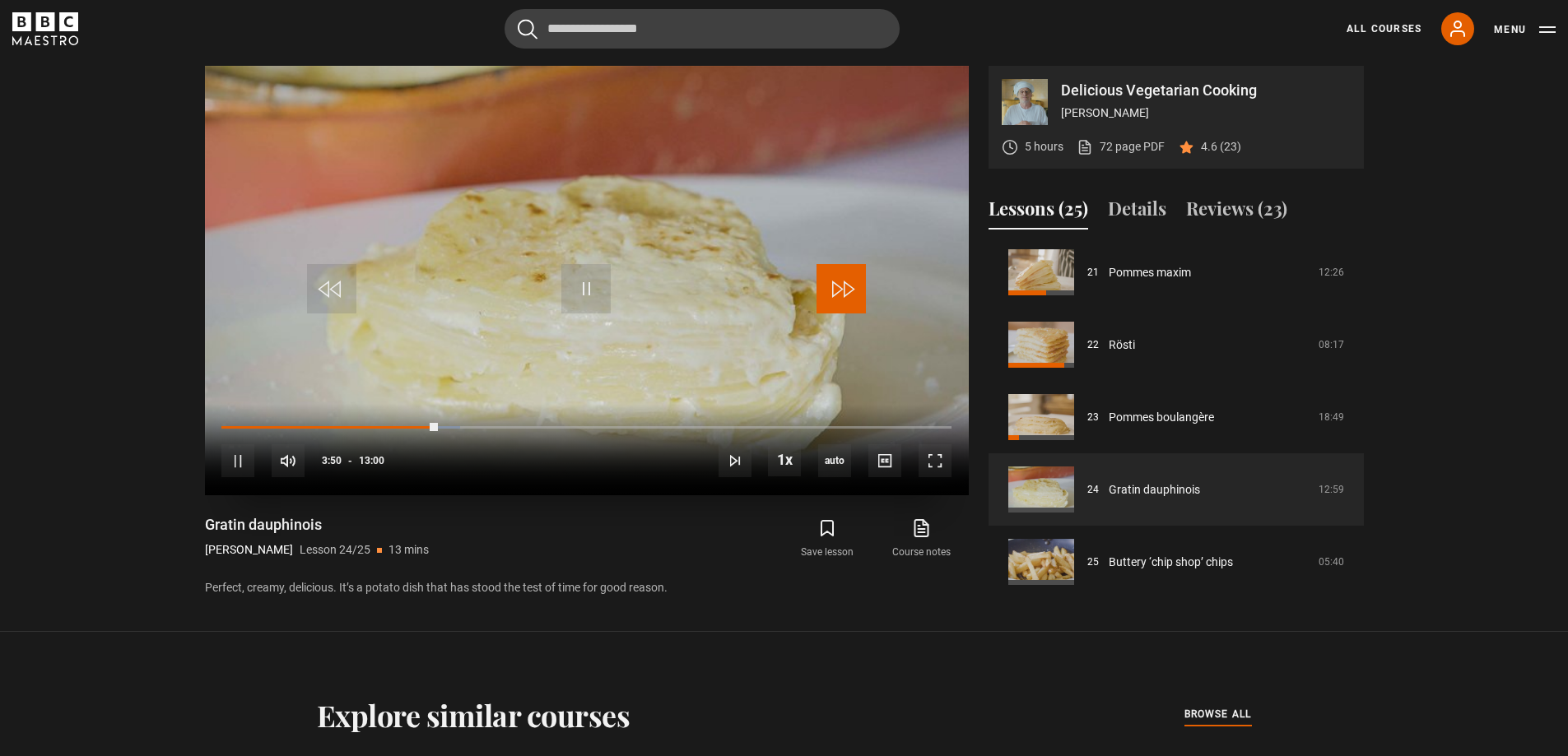
click at [843, 286] on span "Video Player" at bounding box center [841, 288] width 49 height 49
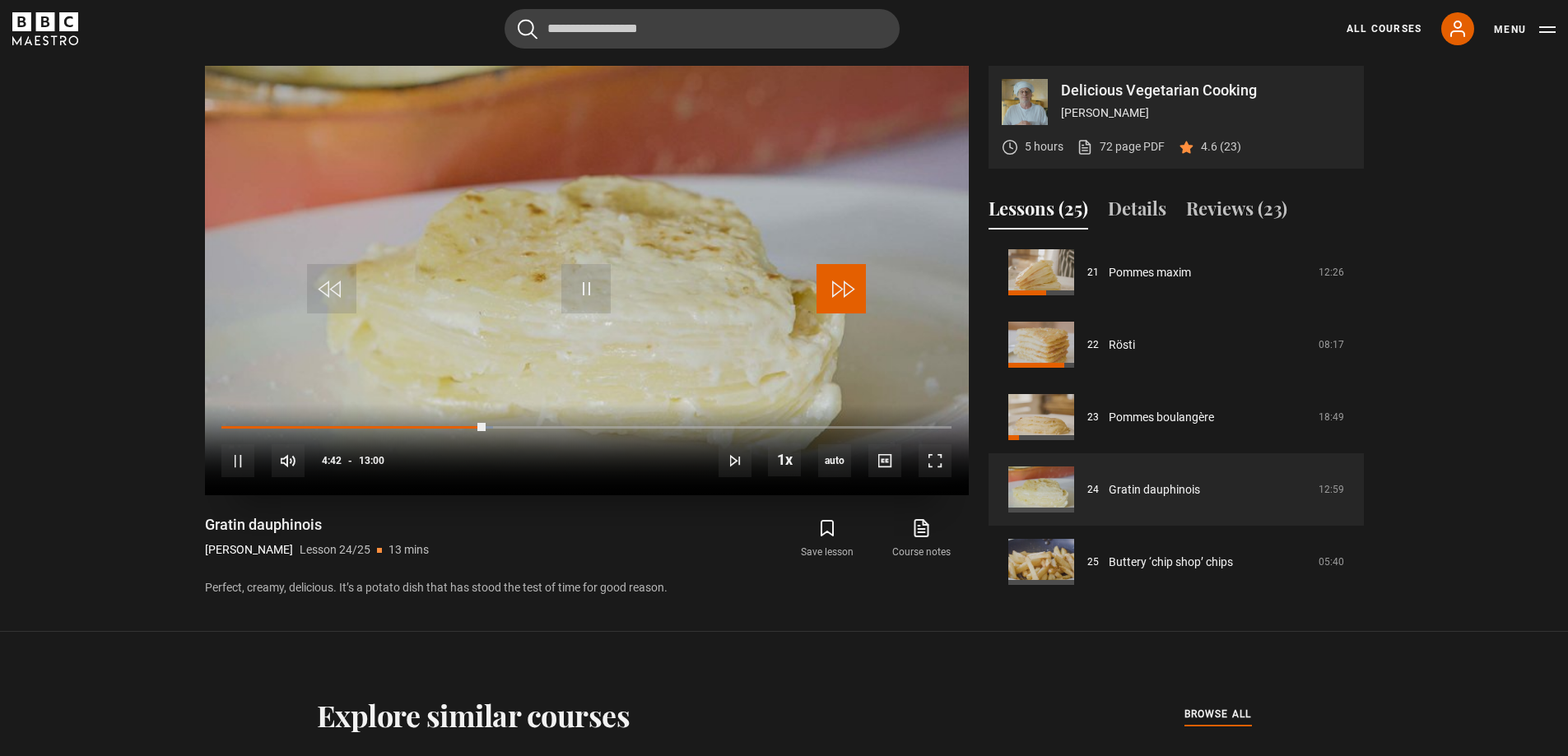
click at [843, 286] on span "Video Player" at bounding box center [841, 288] width 49 height 49
